Goal: Information Seeking & Learning: Learn about a topic

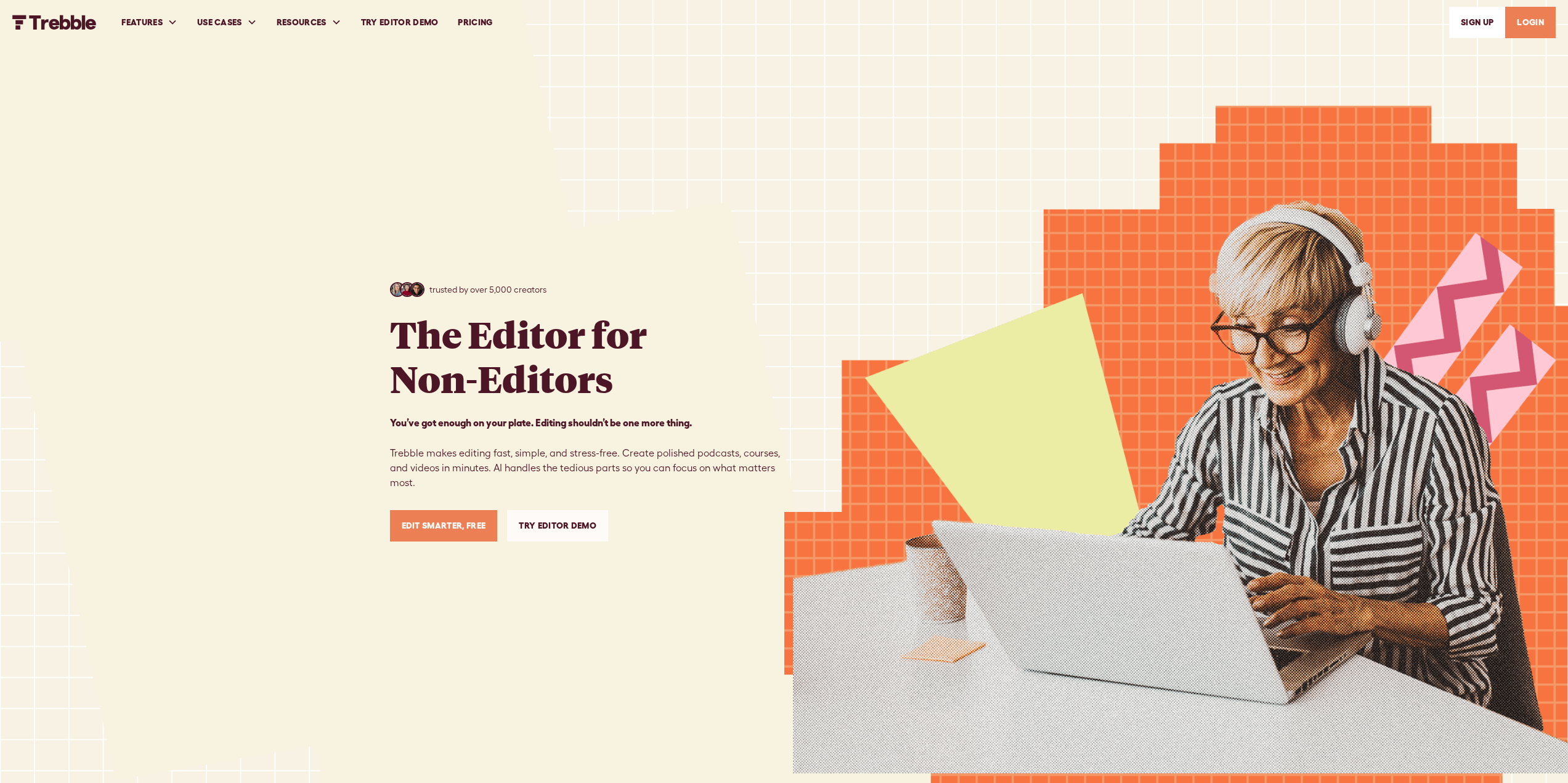
click at [478, 22] on link "PRICING" at bounding box center [475, 22] width 54 height 42
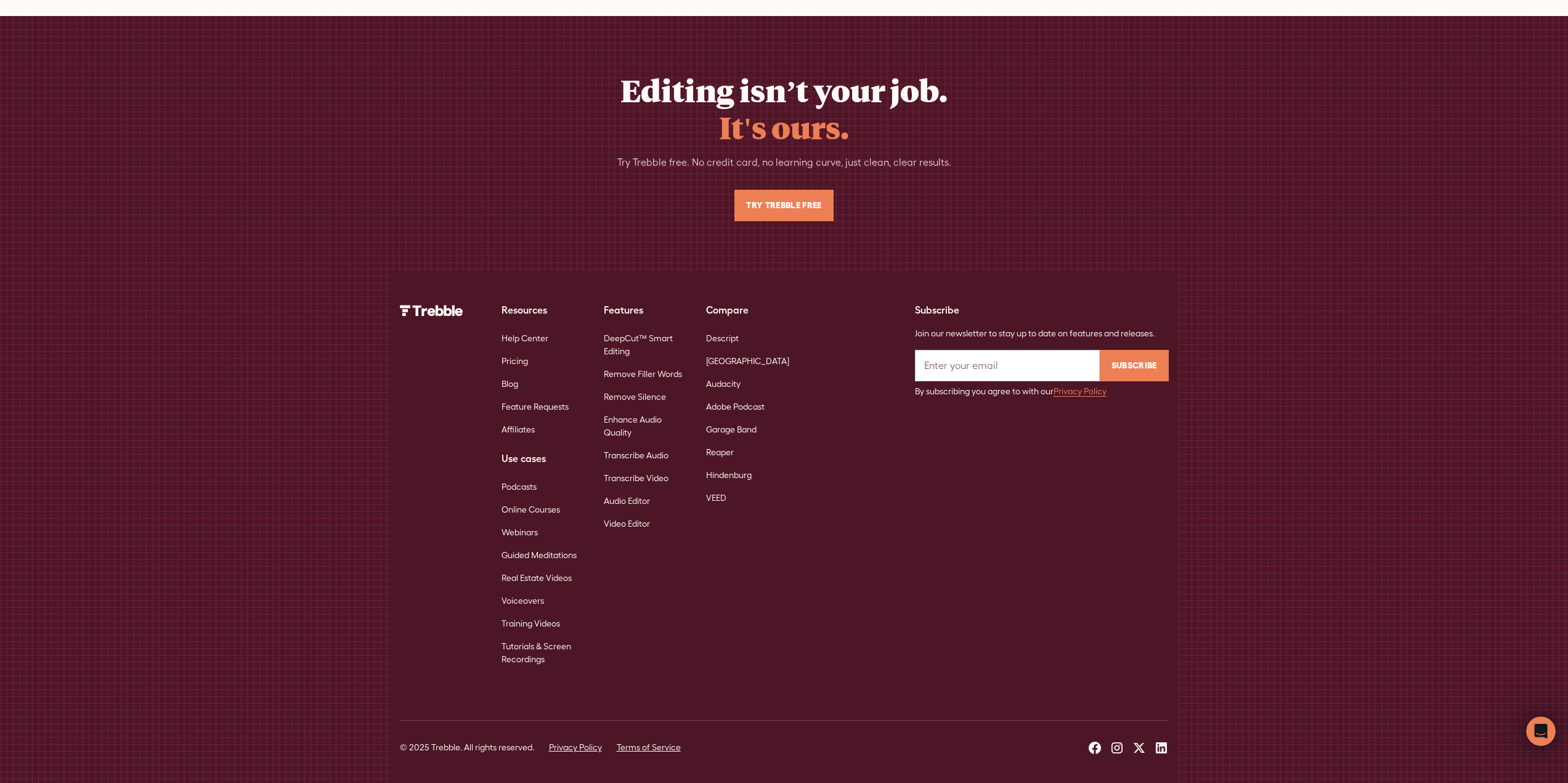
scroll to position [7929, 0]
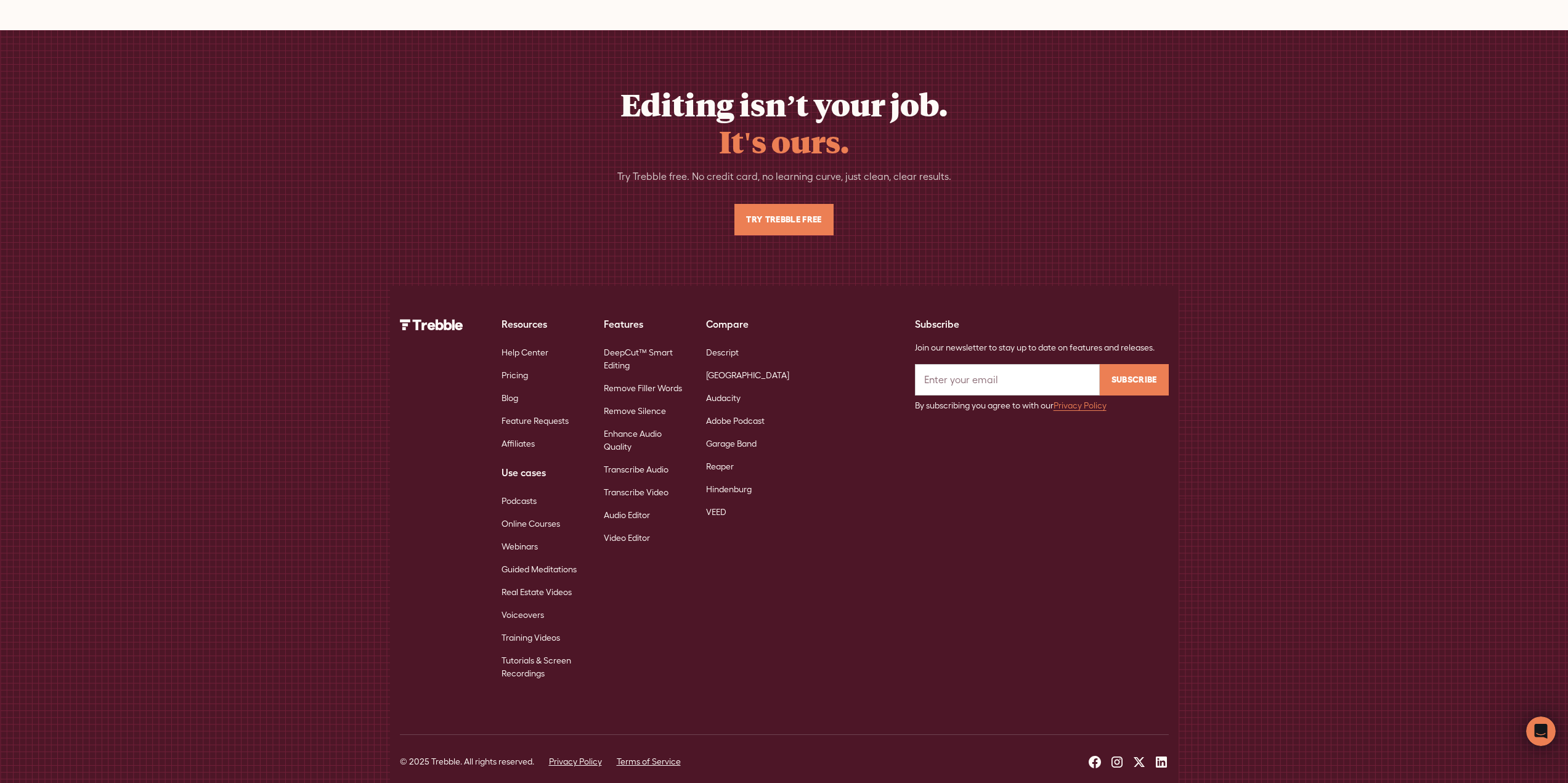
click at [640, 348] on link "DeepCut™ Smart Editing" at bounding box center [645, 359] width 82 height 36
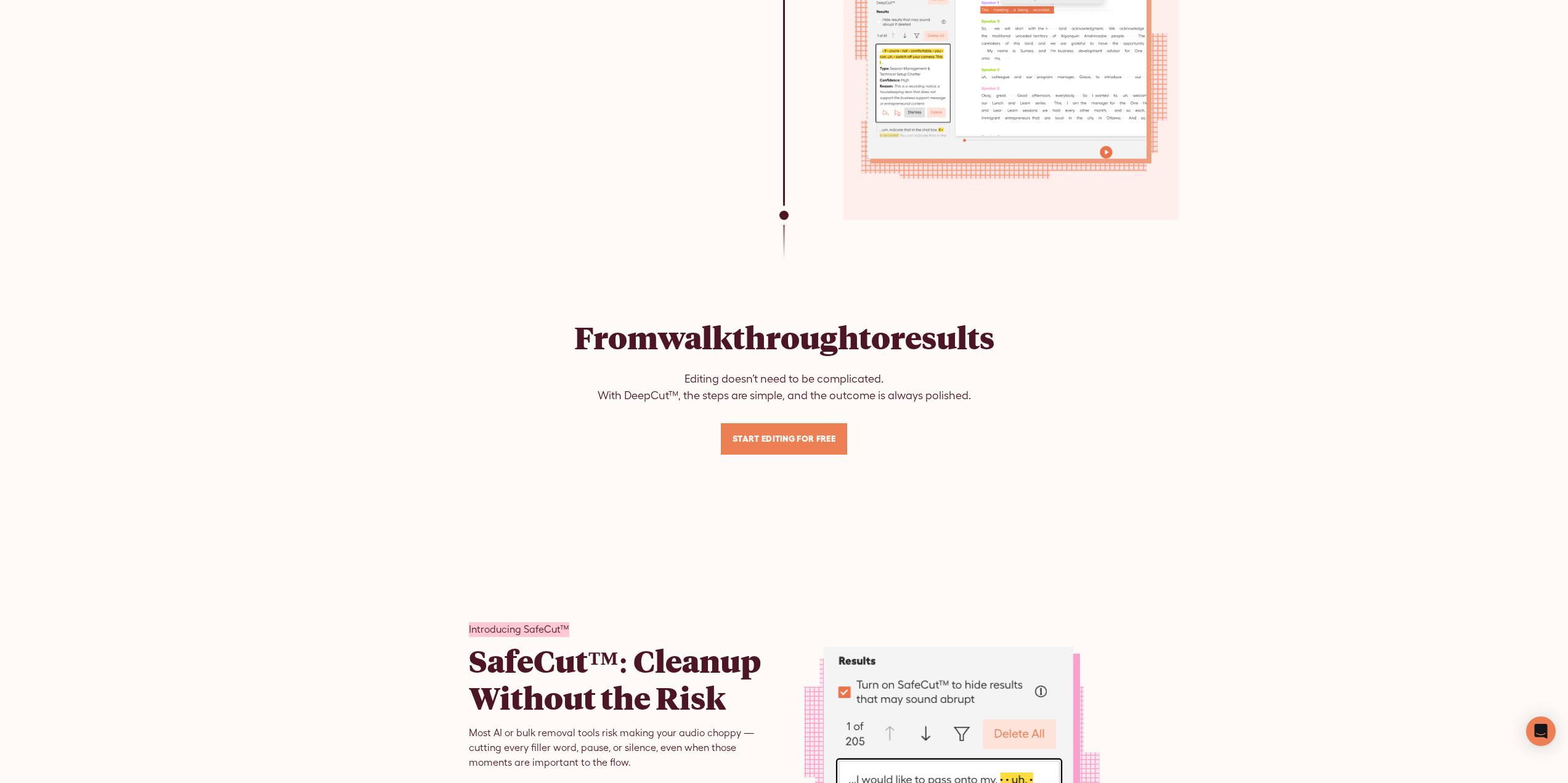
scroll to position [4743, 0]
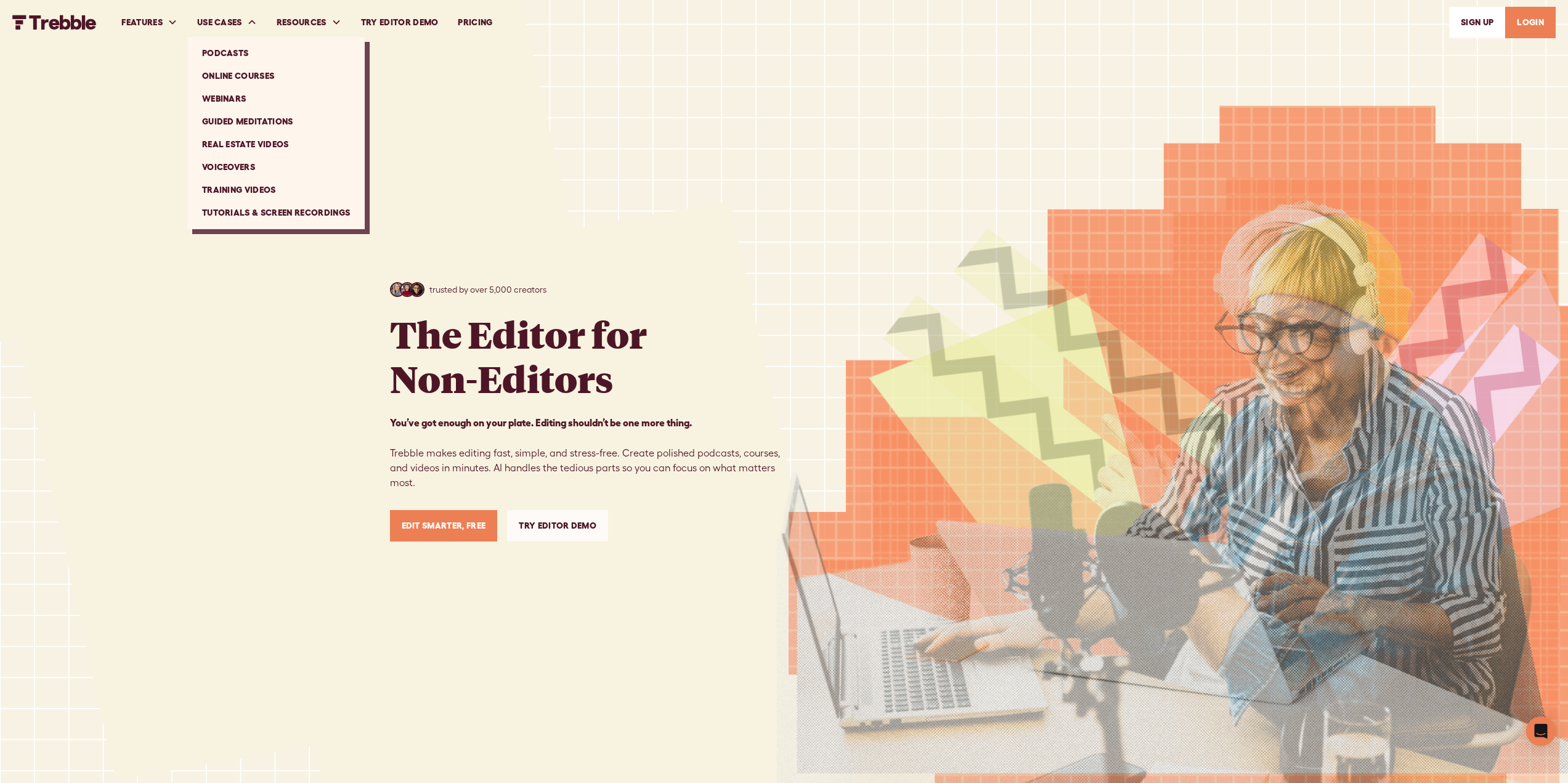
click at [234, 94] on link "Webinars" at bounding box center [276, 98] width 168 height 22
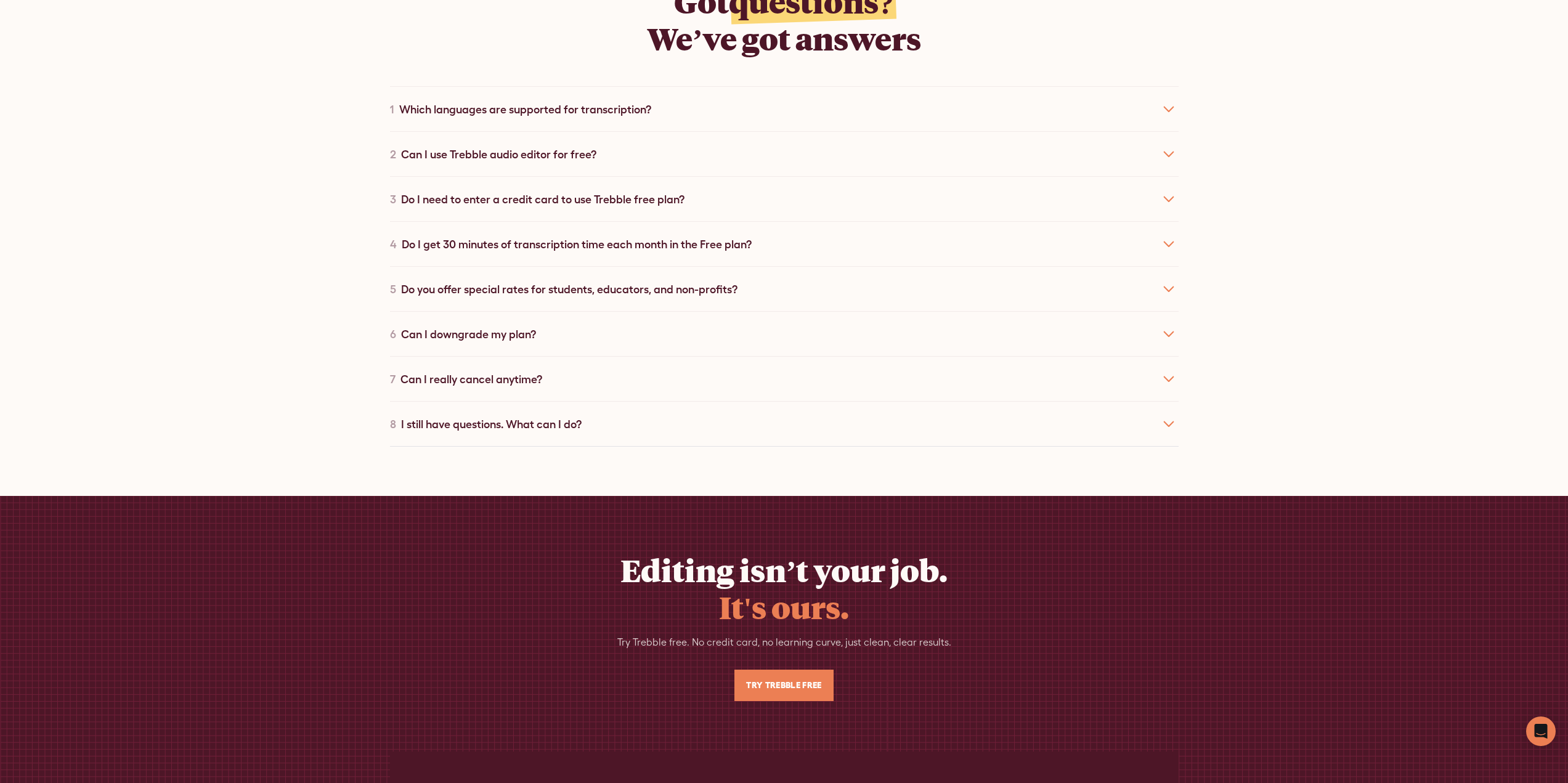
scroll to position [4127, 0]
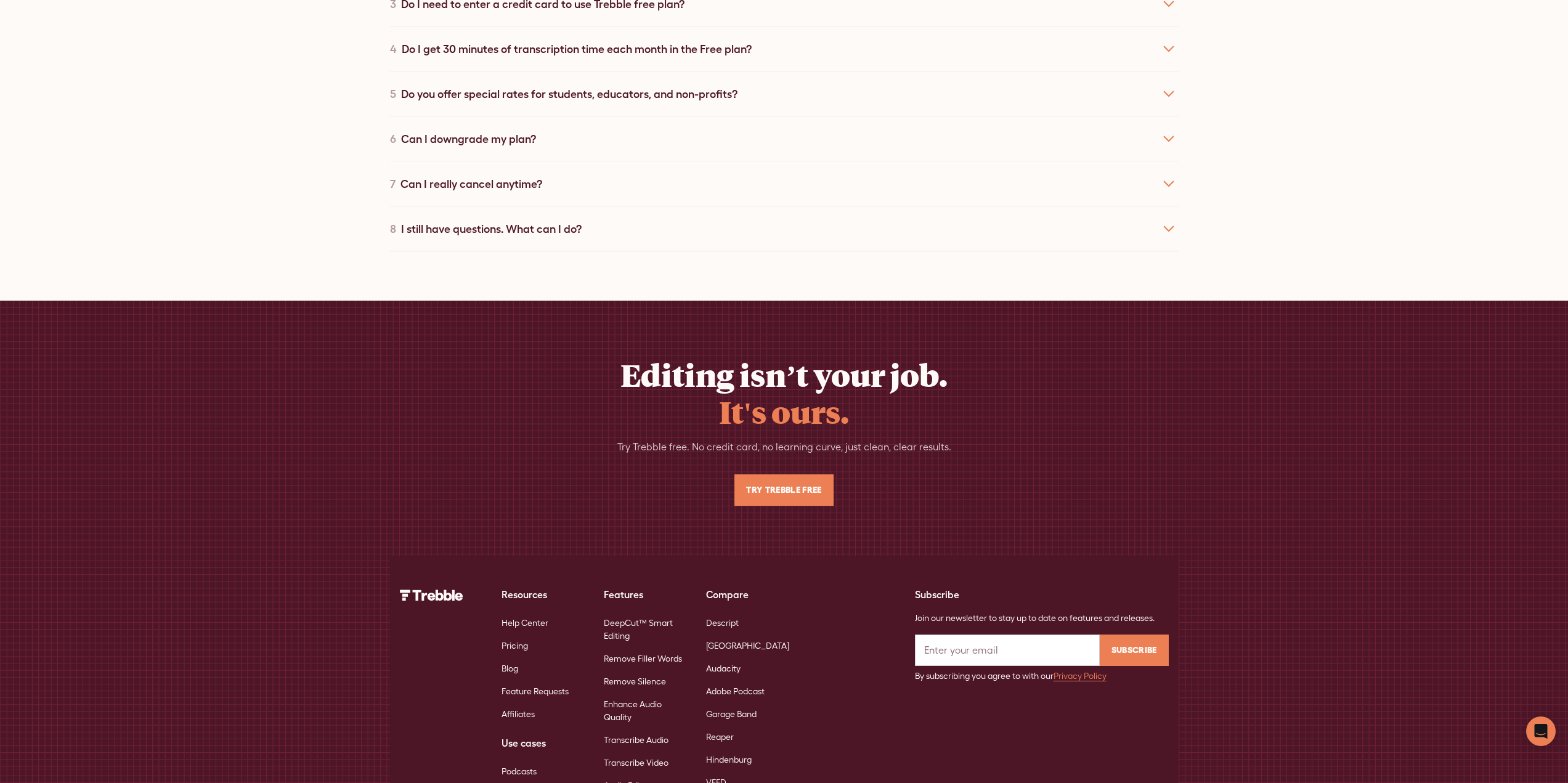
click at [725, 611] on link "Descript" at bounding box center [722, 622] width 33 height 22
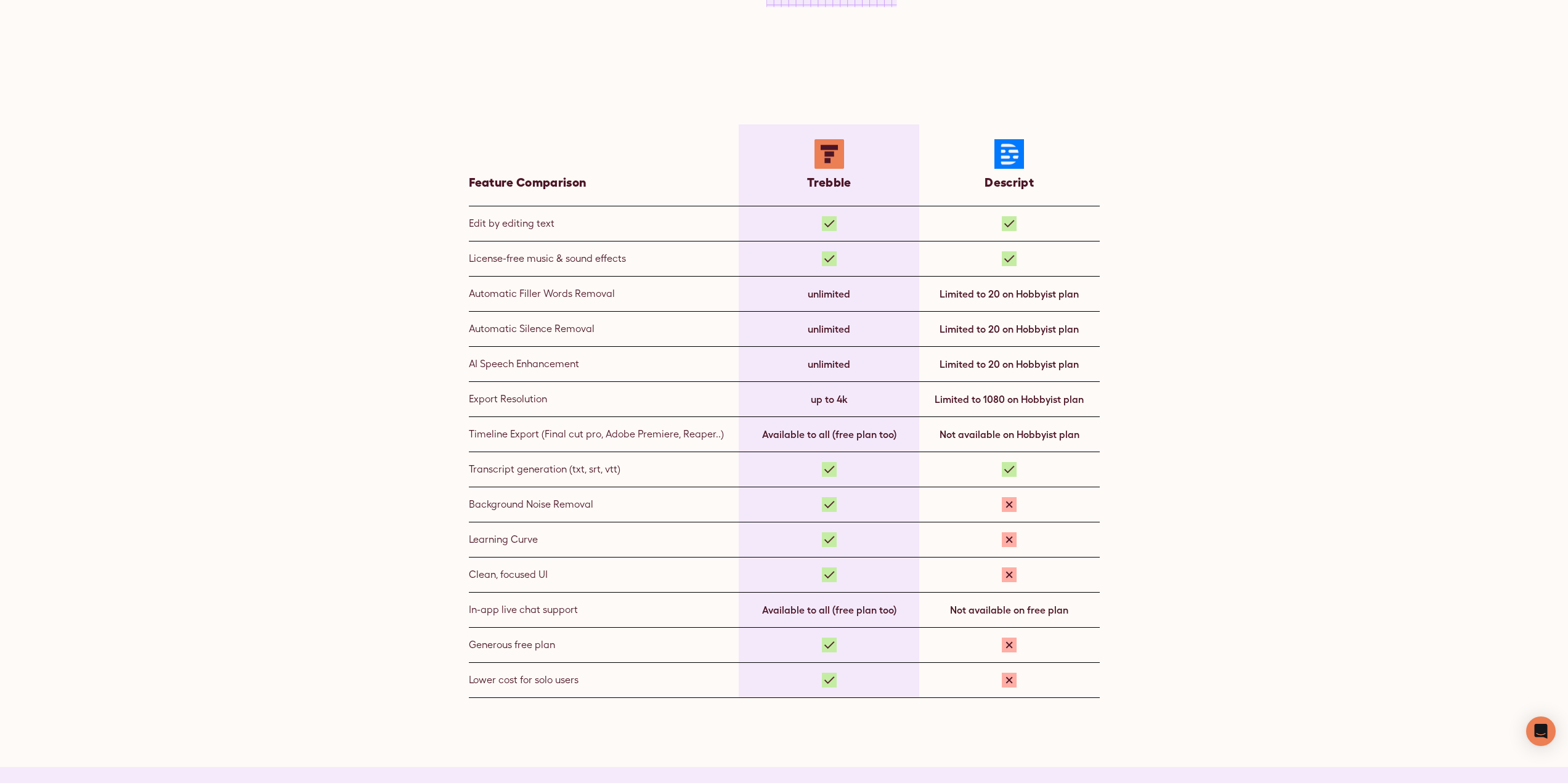
scroll to position [801, 0]
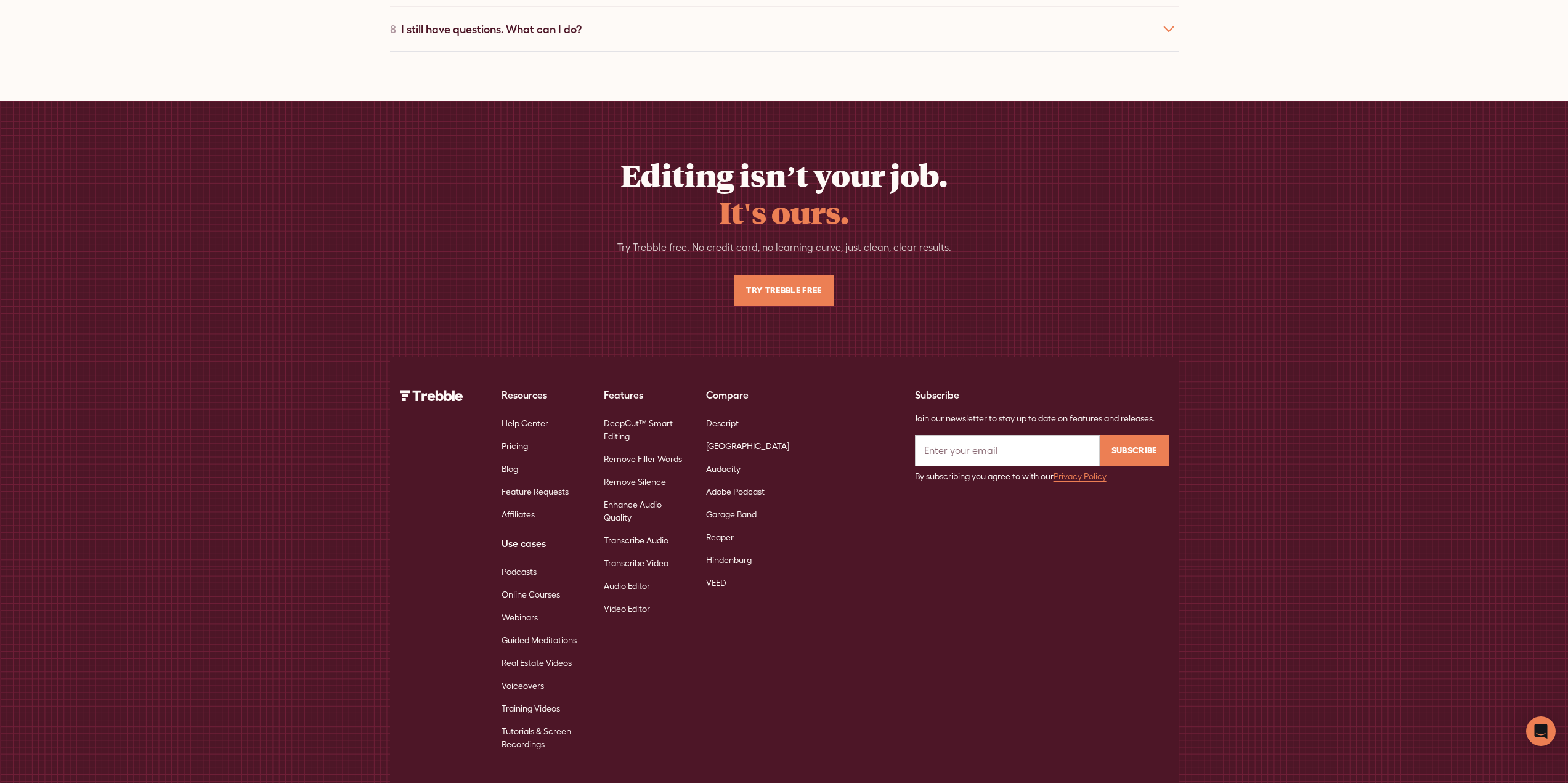
scroll to position [4328, 0]
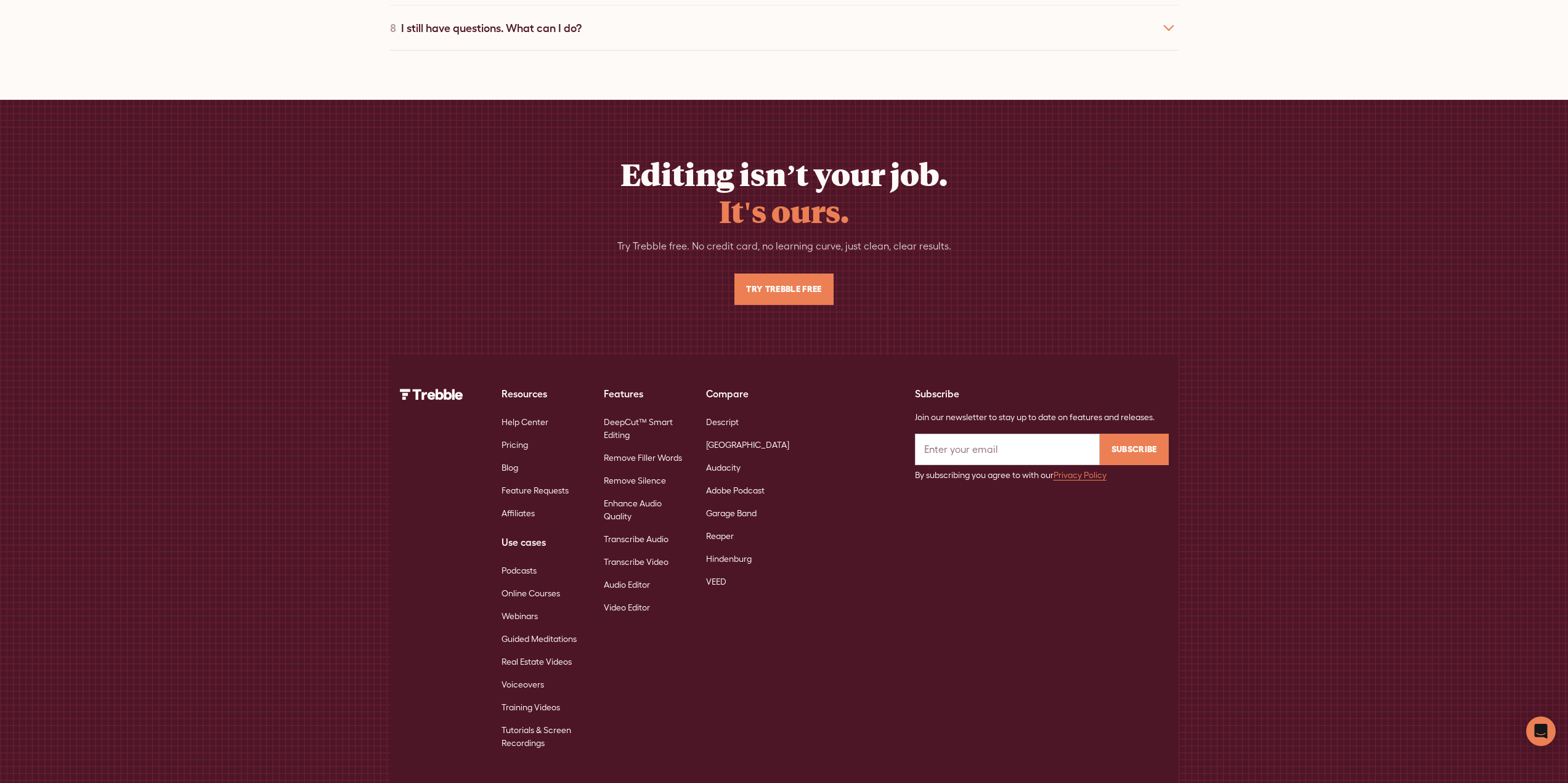
click at [629, 596] on link "Video Editor" at bounding box center [627, 607] width 46 height 22
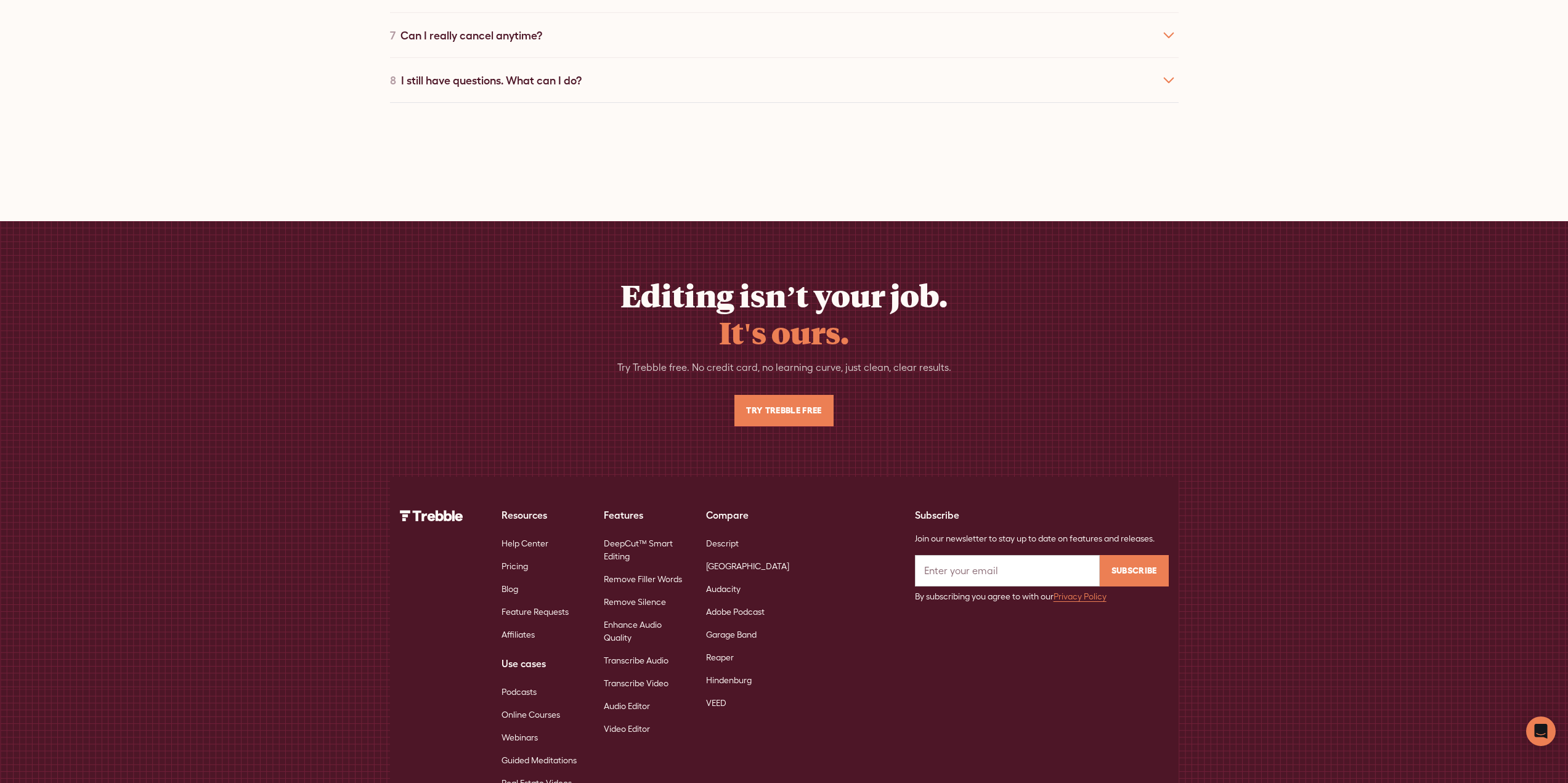
scroll to position [5423, 0]
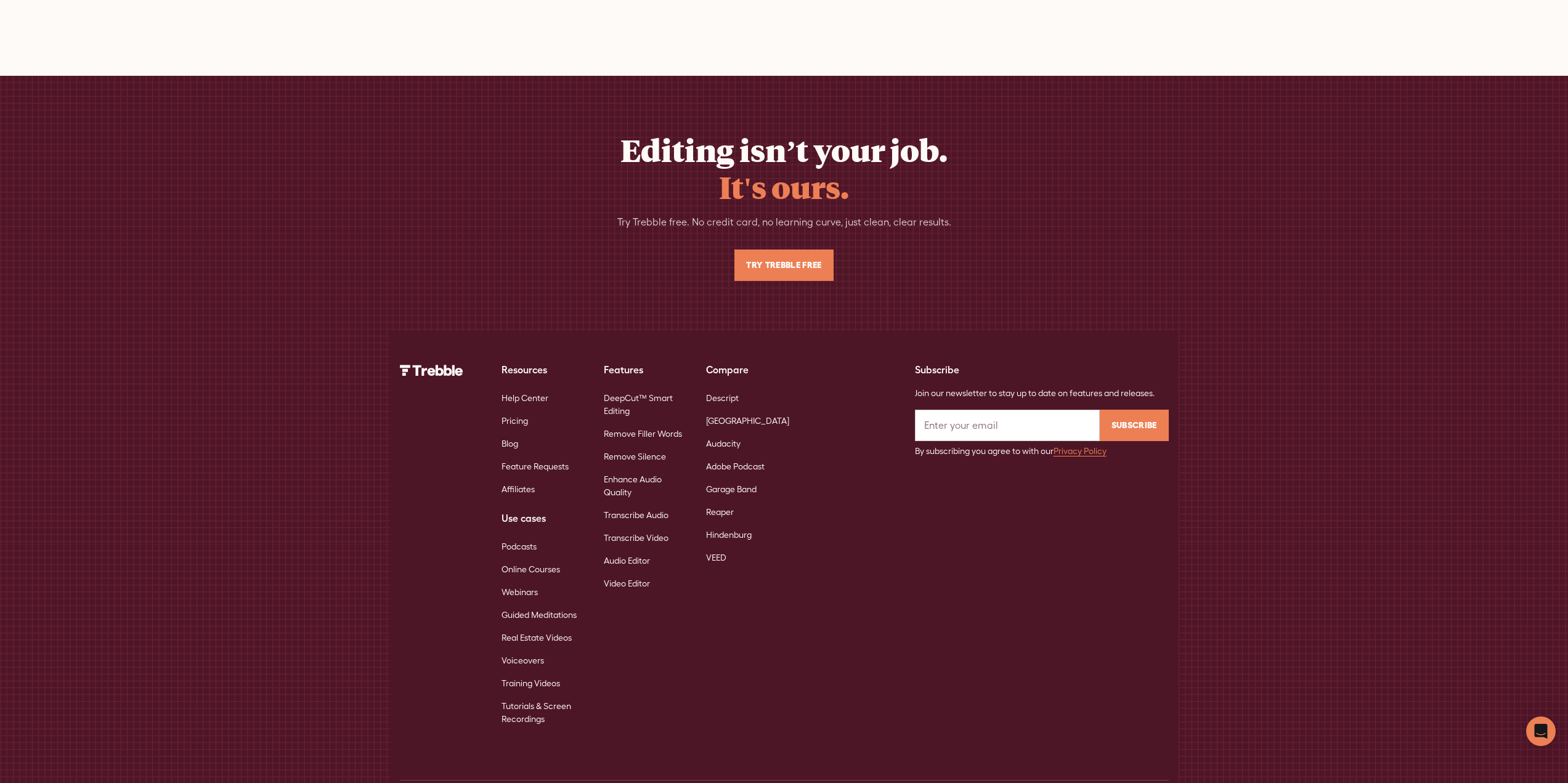
click at [737, 432] on link "Audacity" at bounding box center [723, 443] width 35 height 22
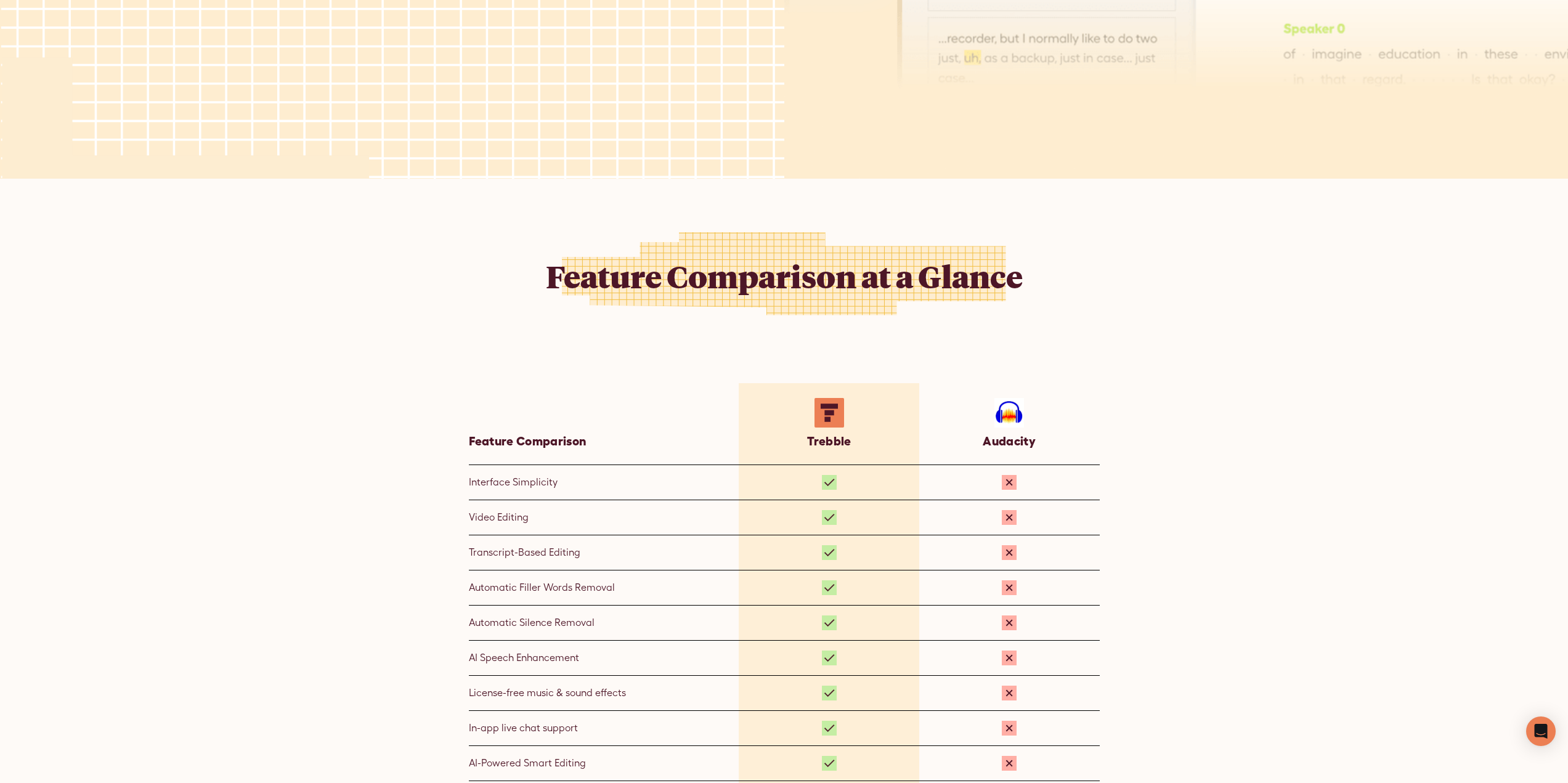
scroll to position [801, 0]
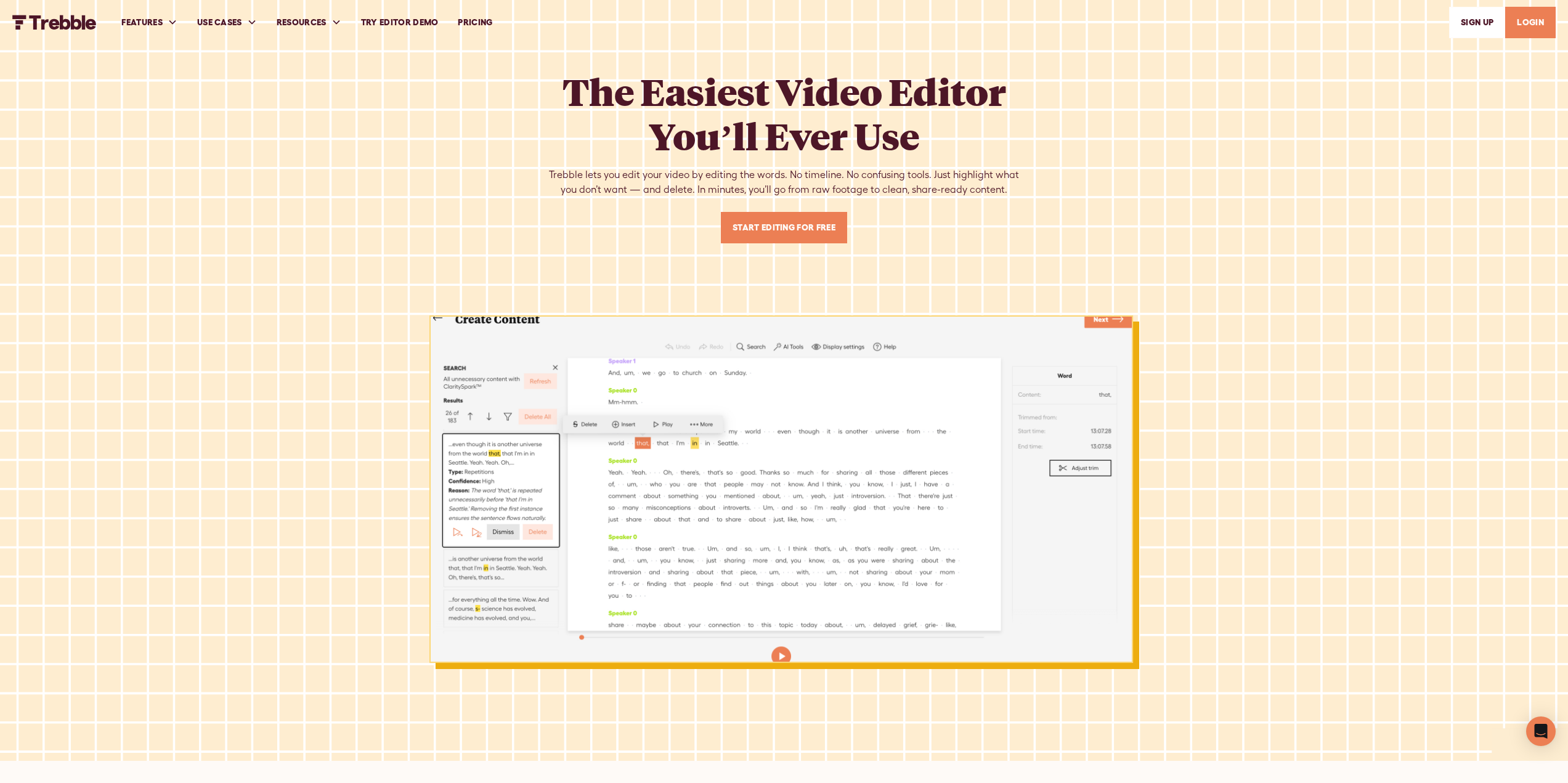
scroll to position [5423, 0]
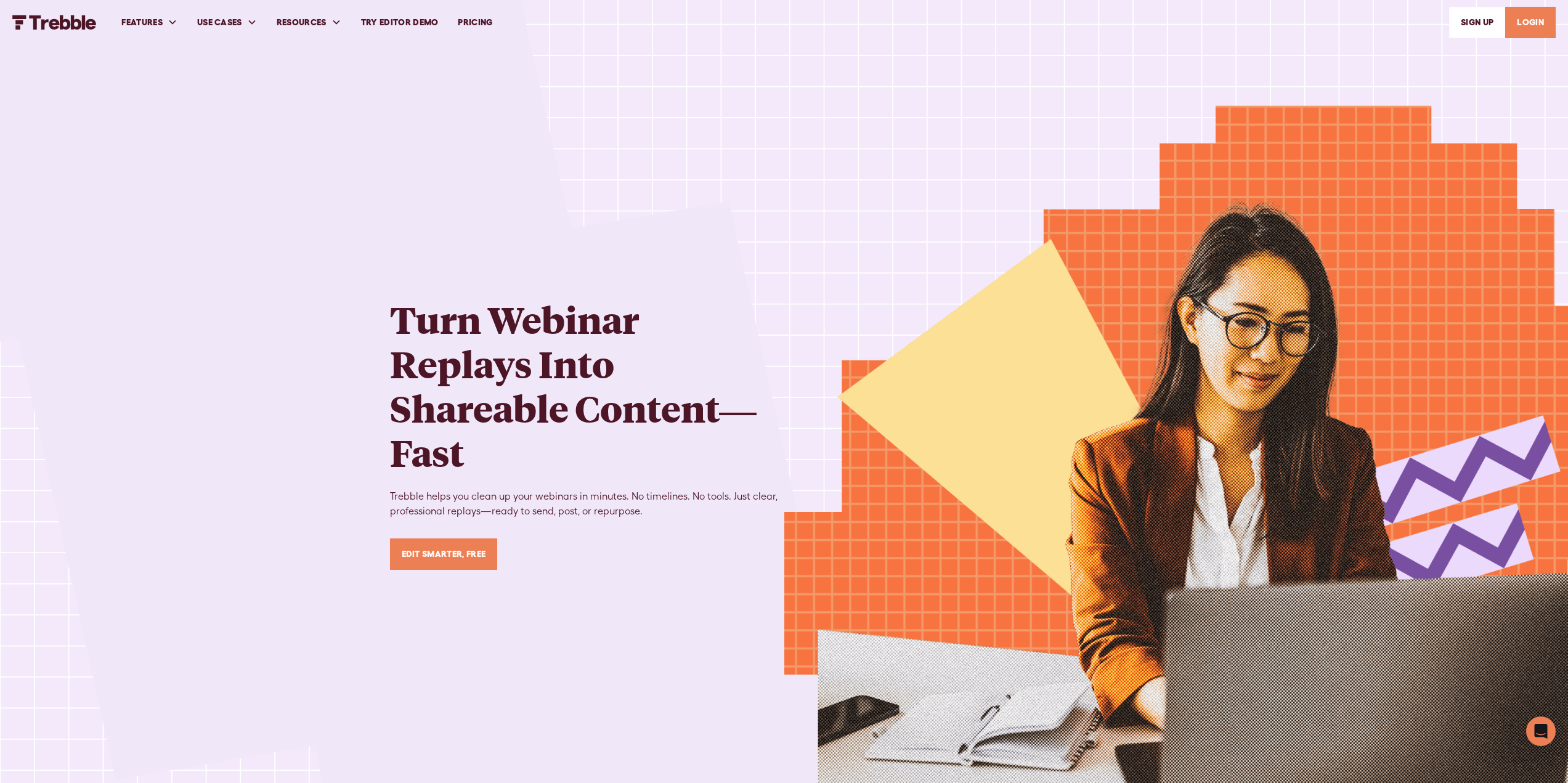
scroll to position [4328, 0]
